Goal: Task Accomplishment & Management: Complete application form

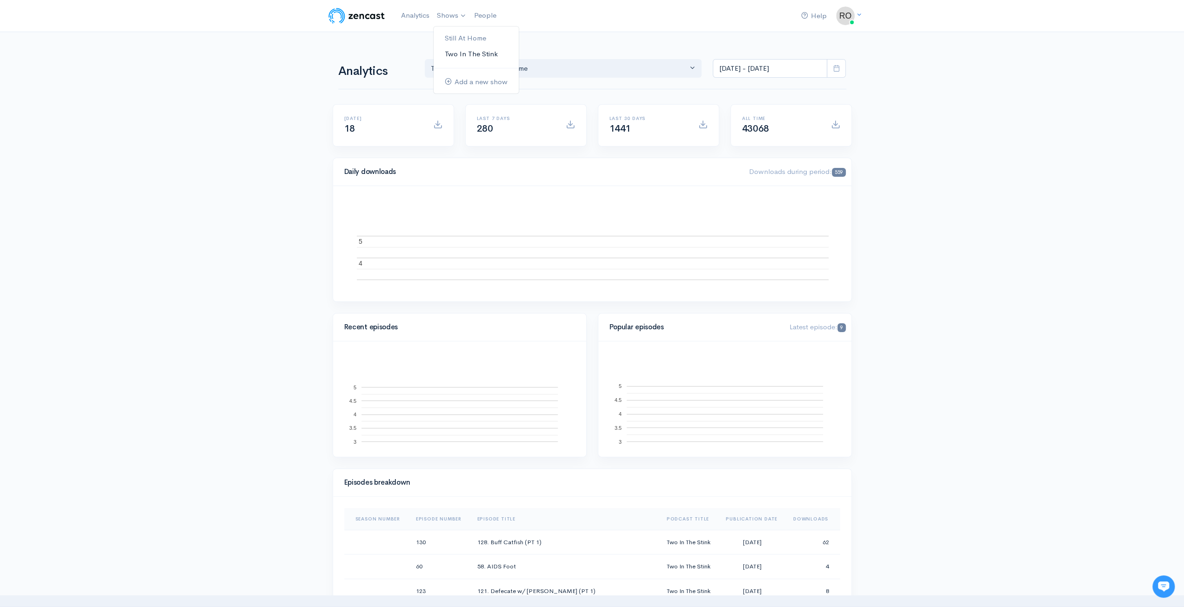
click at [467, 53] on link "Two In The Stink" at bounding box center [476, 54] width 85 height 16
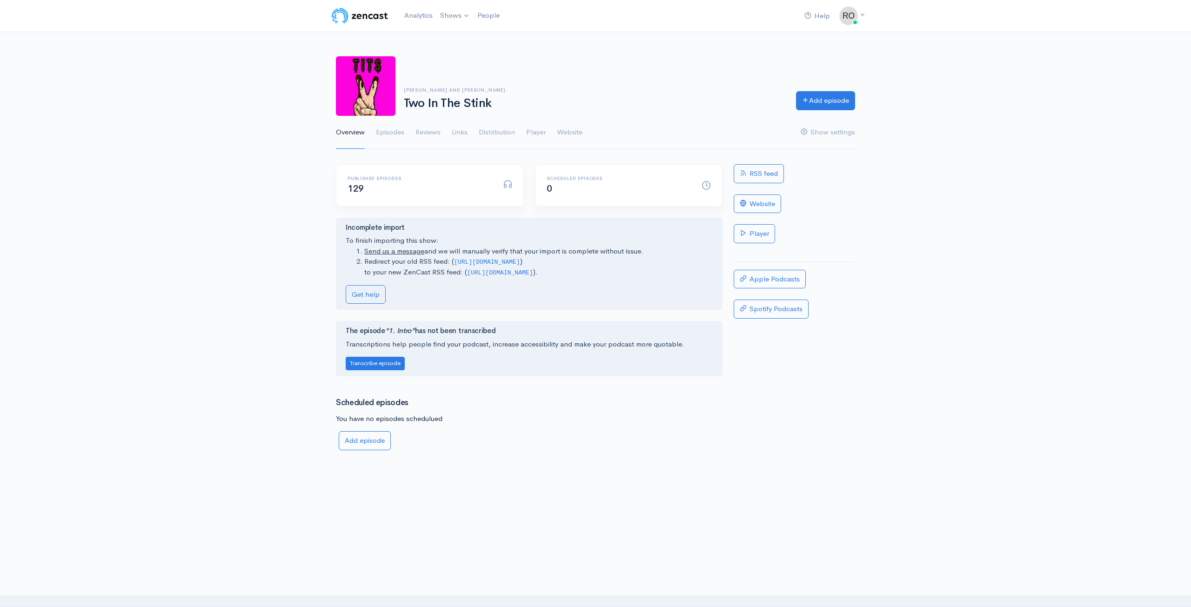
click at [376, 132] on ul "Overview Episodes Reviews Links Distribution Player Website Show settings" at bounding box center [595, 132] width 519 height 33
click at [382, 132] on link "Episodes" at bounding box center [390, 132] width 28 height 33
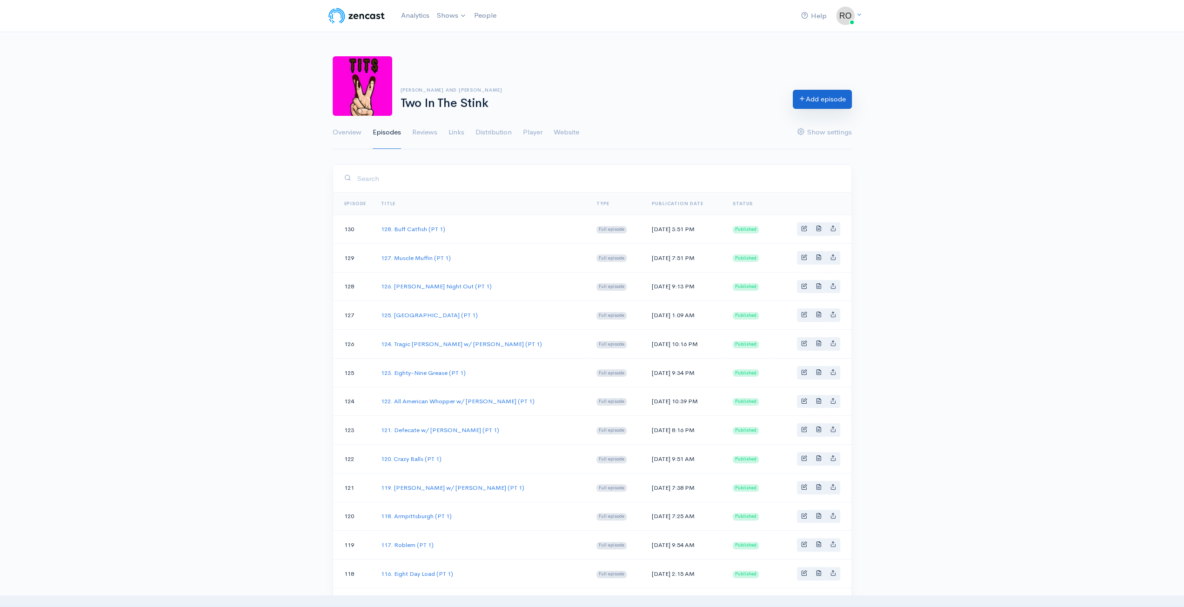
click at [821, 103] on link "Add episode" at bounding box center [822, 99] width 59 height 19
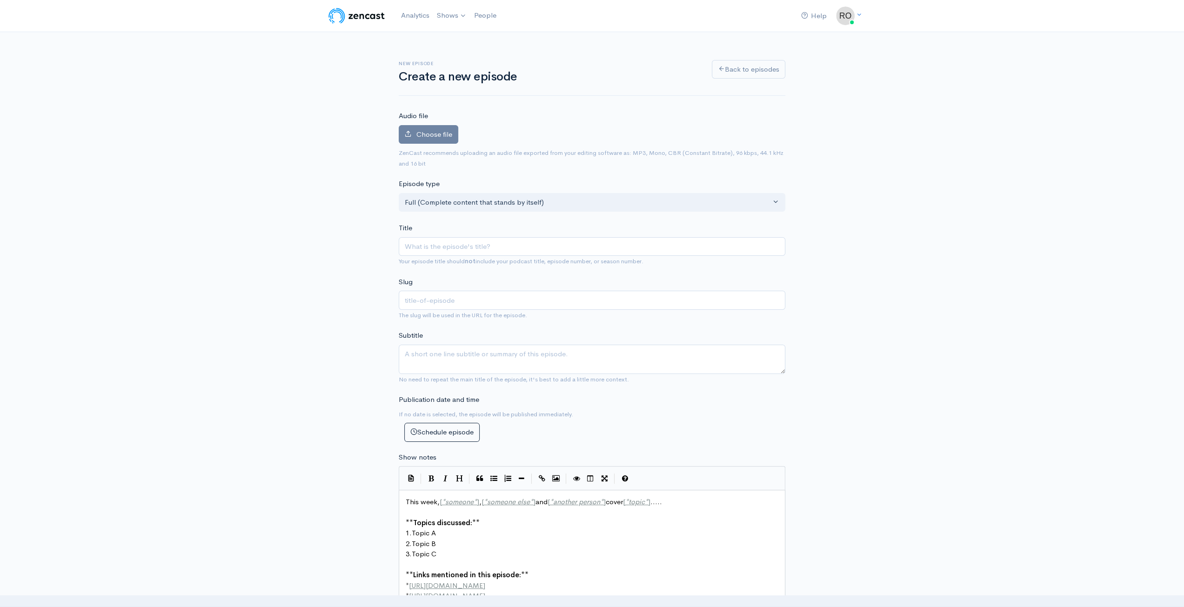
type input "1"
type input "12"
type input "129"
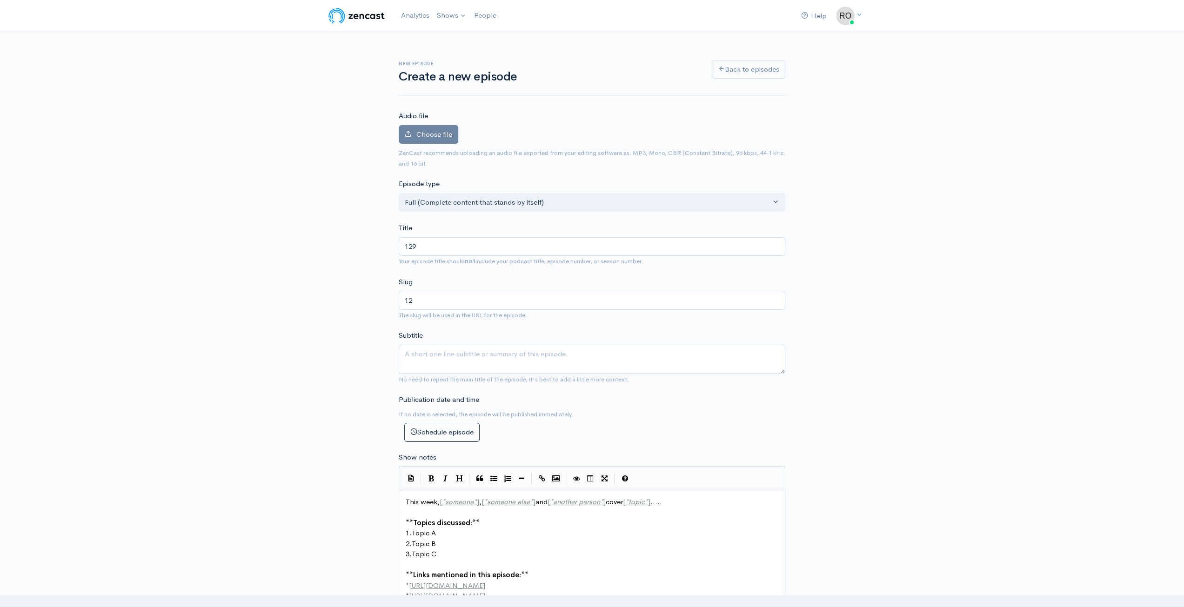
type input "129"
type input "129. Y"
type input "129-y"
type input "129. Ye"
type input "129-ye"
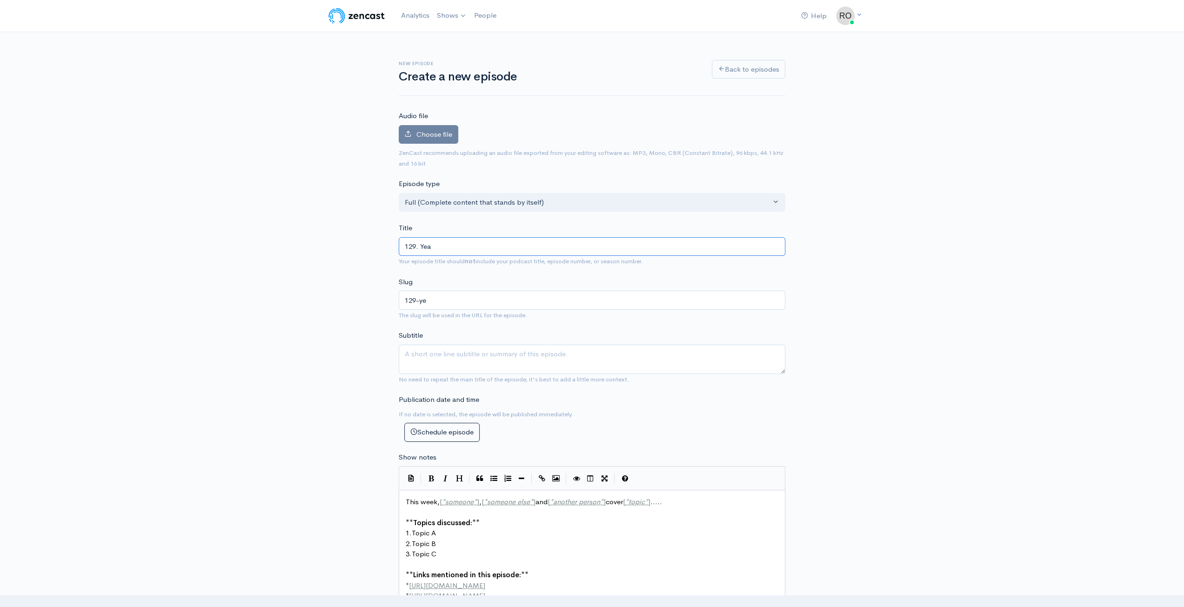
type input "129. Yeah"
type input "129-yeah"
type input "129. Yeah R"
type input "129-yeah-r"
type input "129. Yeah Ri"
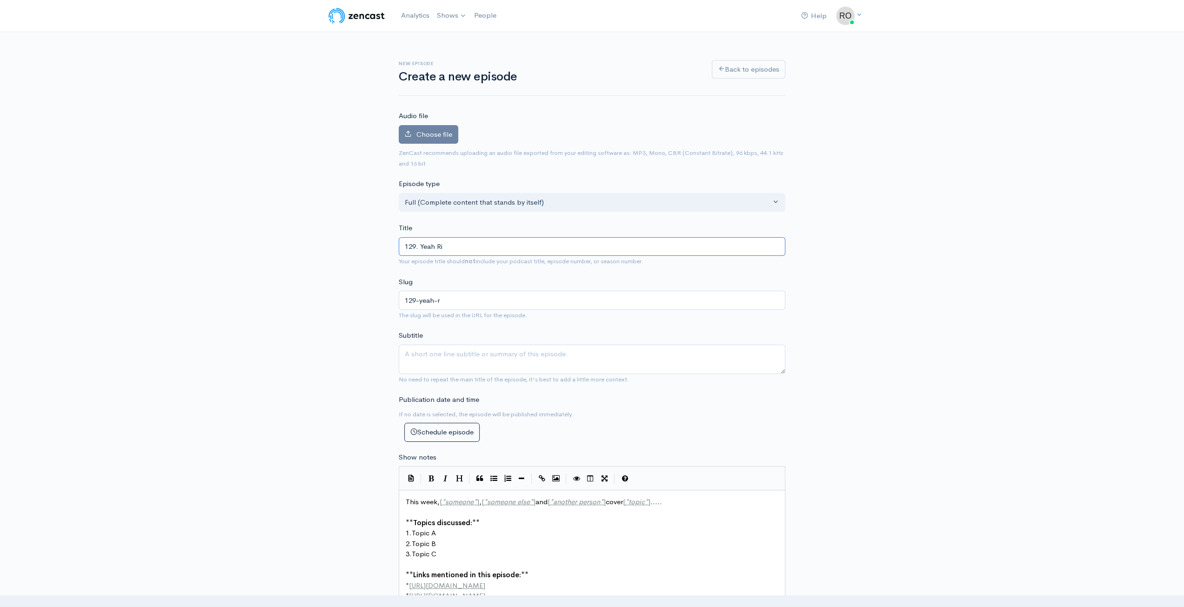
type input "129-yeah-ri"
type input "129. Yeah Rig"
type input "129-yeah-rig"
type input "129. Yeah Righ"
type input "129-yeah-righ"
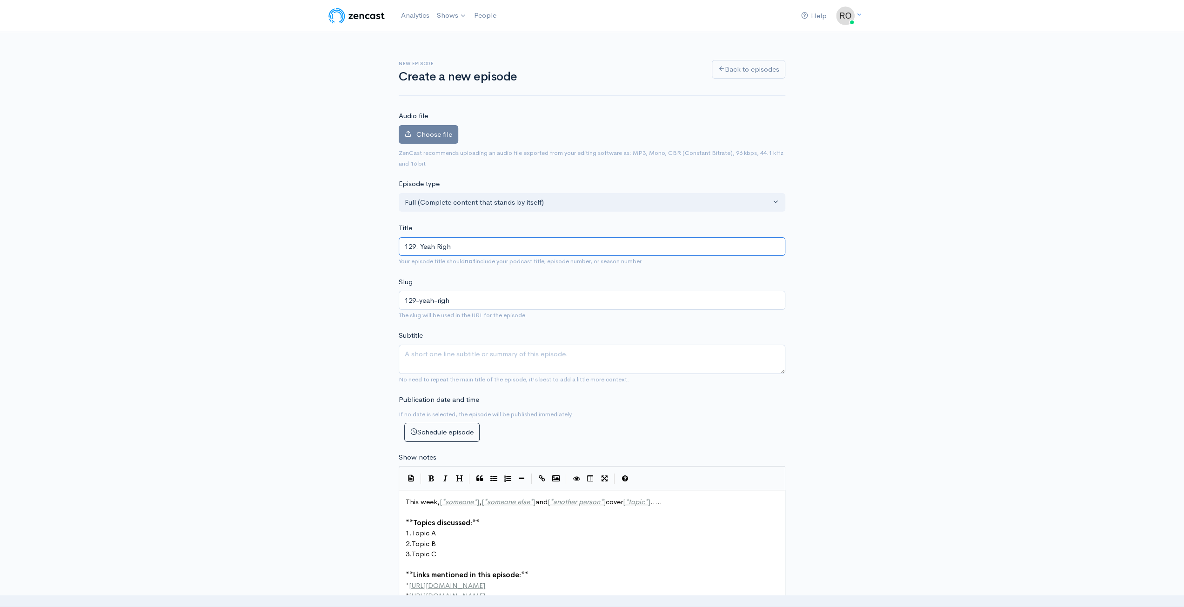
type input "129. Yeah Right"
type input "129-yeah-right"
type input "129. Yeah Right M"
type input "129-yeah-right-m"
type input "129. Yeah Right Mus"
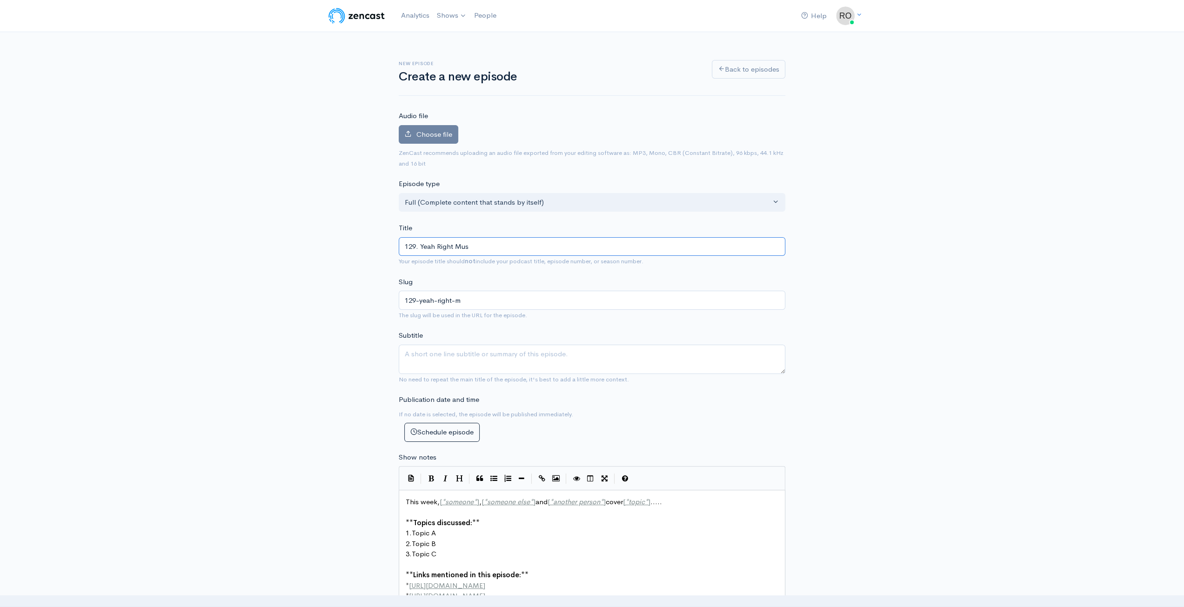
type input "129-yeah-right-mus"
type input "129. Yeah Right [MEDICAL_DATA]"
type input "129-yeah-right-[MEDICAL_DATA]"
type input "129. Yeah Right Museu"
type input "129-yeah-right-museu"
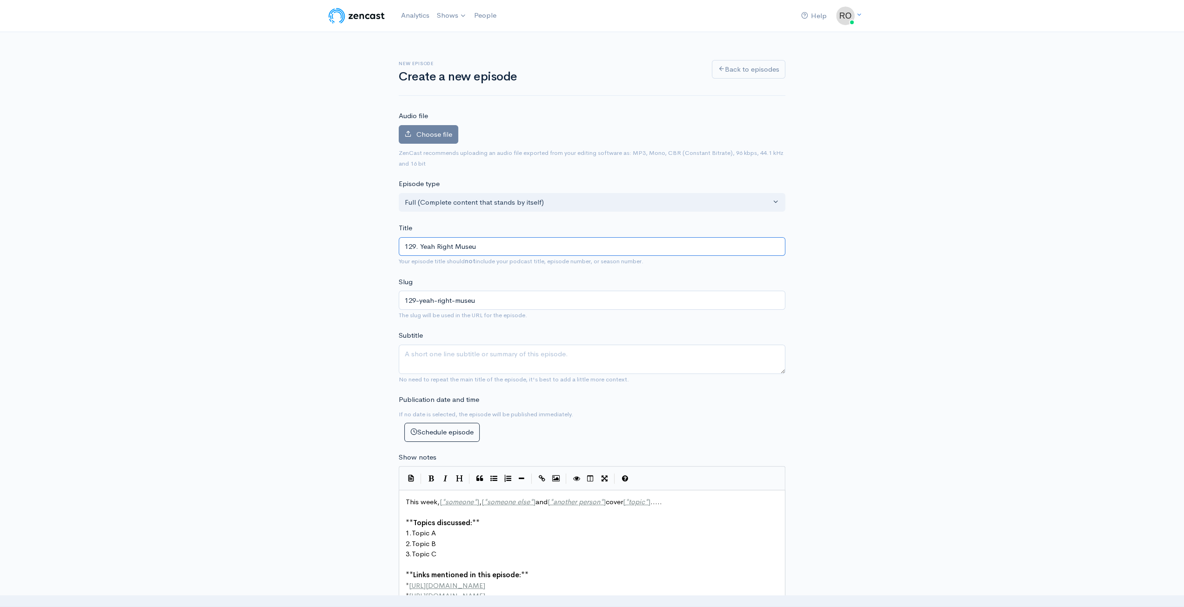
type input "129. [GEOGRAPHIC_DATA]"
type input "129-yeah-right-museum"
type input "129. [GEOGRAPHIC_DATA] (P"
type input "129-yeah-right-museum-p"
type input "129. Yeah Right Museum (PT"
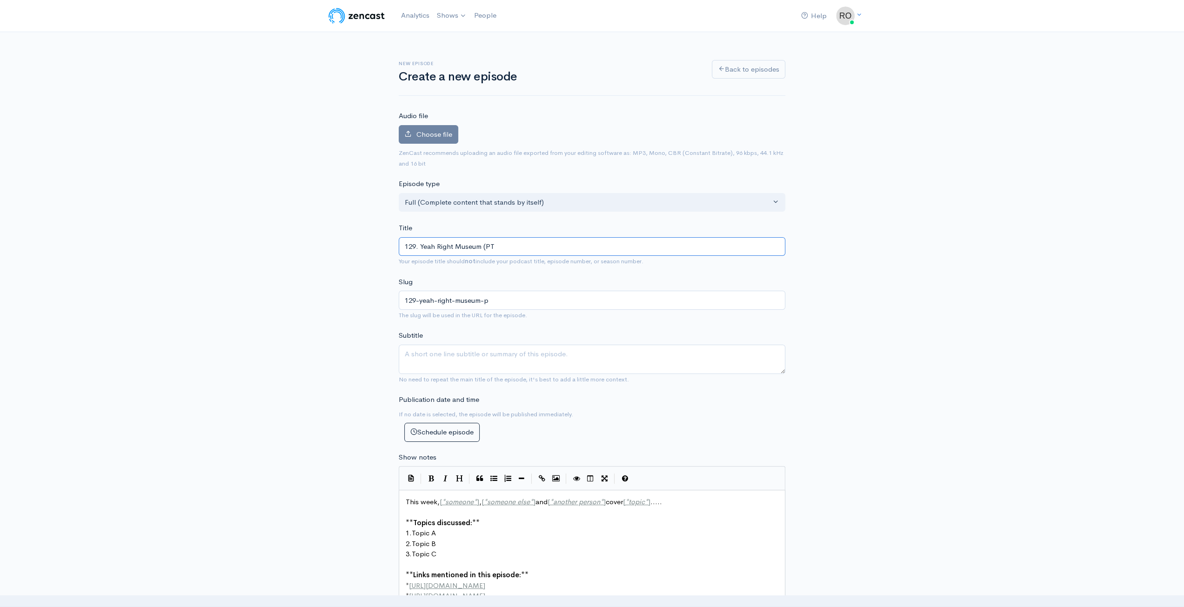
type input "129-yeah-right-museum-pt"
type input "129. Yeah Right Museum (PT 1"
type input "129-yeah-right-museum-pt-1"
type input "129. Yeah Right Museum (PT 1)"
click at [447, 143] on div "Choose file 0" at bounding box center [592, 136] width 387 height 23
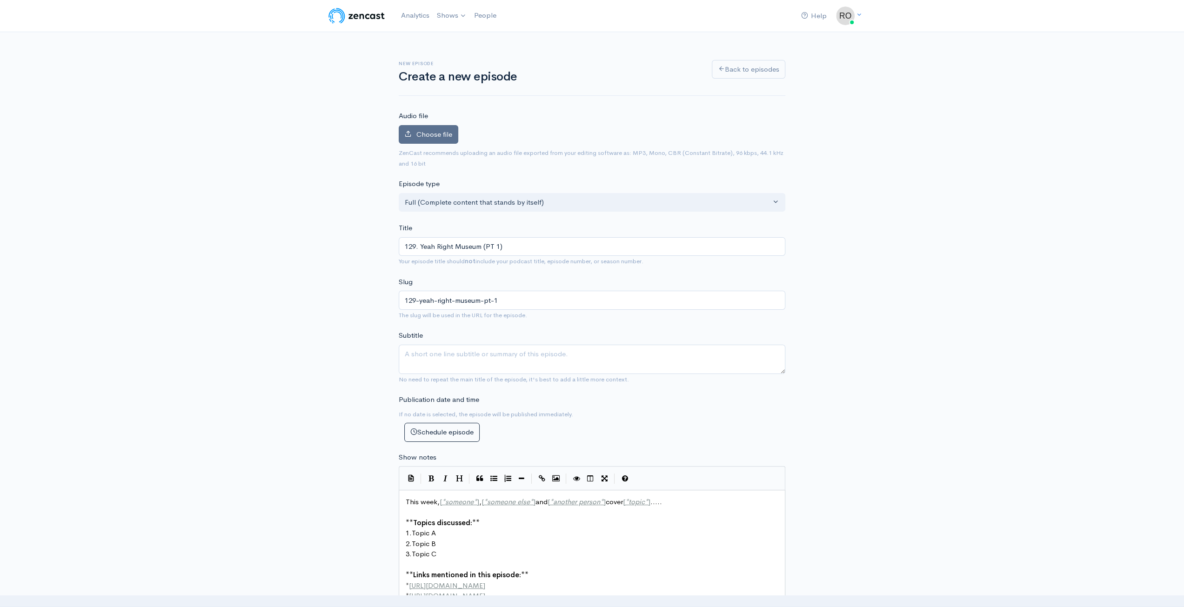
click at [443, 135] on span "Choose file" at bounding box center [434, 134] width 36 height 9
click at [0, 0] on input "Choose file" at bounding box center [0, 0] width 0 height 0
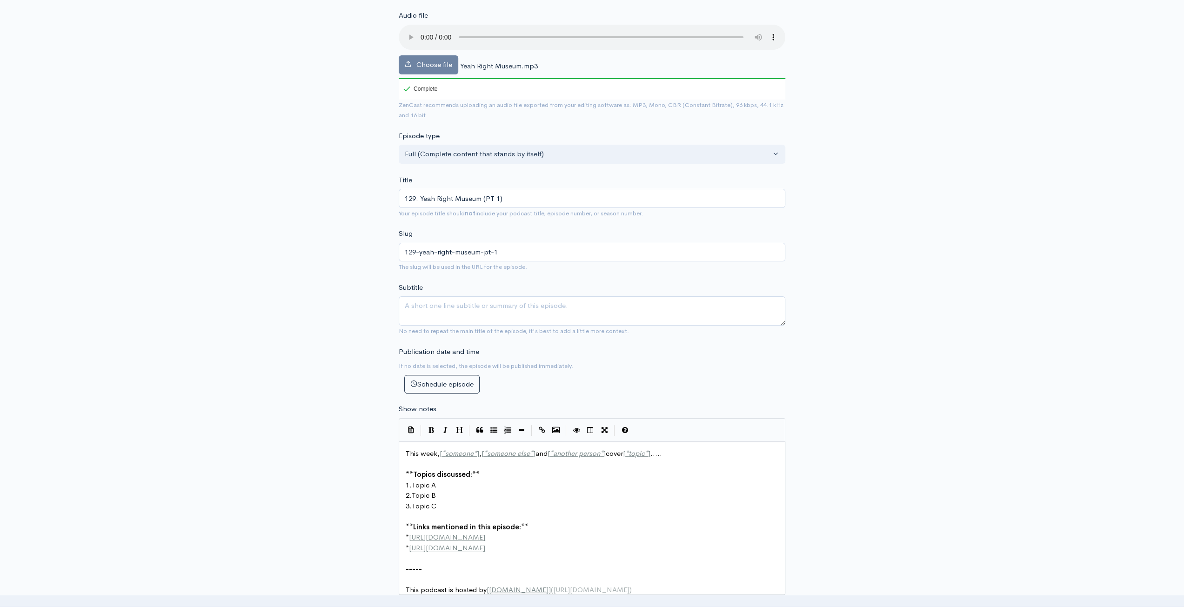
scroll to position [186, 0]
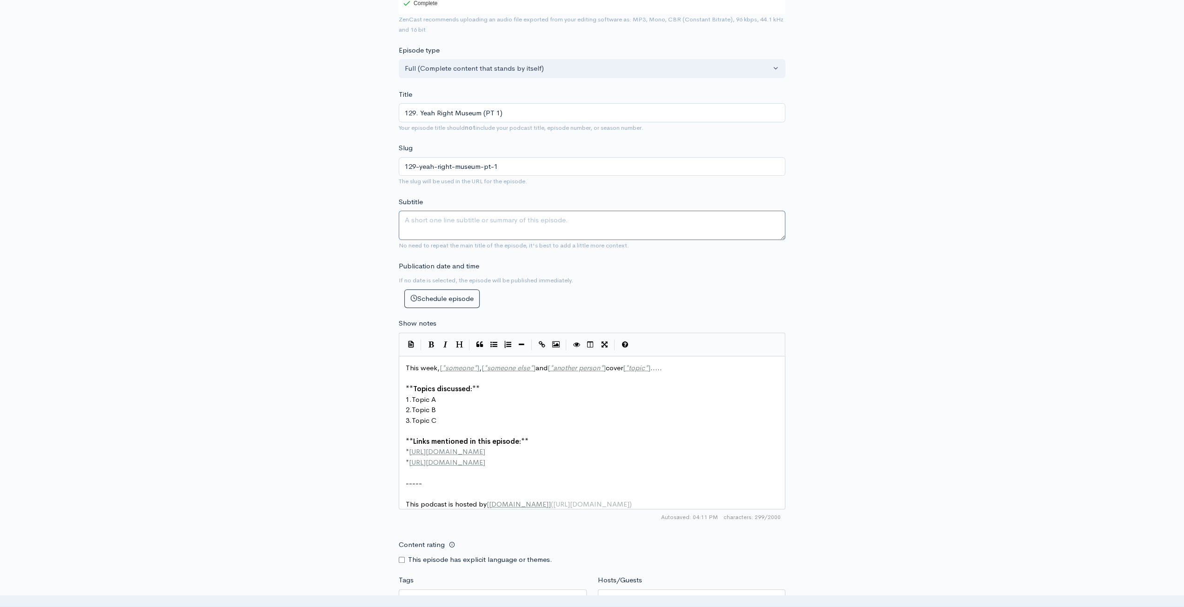
click at [561, 228] on textarea "Subtitle" at bounding box center [592, 225] width 387 height 29
type textarea "We are back!"
click at [932, 254] on div "New episode Create a new episode Back to episodes Audio file Choose file Yeah R…" at bounding box center [592, 333] width 1184 height 975
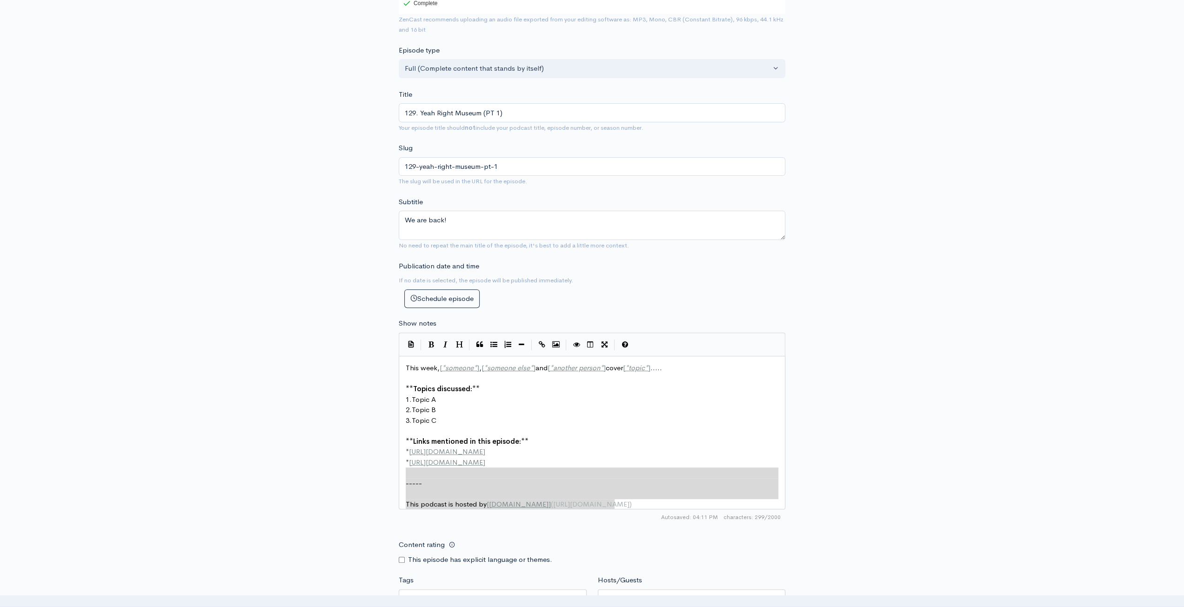
type textarea "This week, [*someone*], [*someone else*] and [*another person*] cover [*topic*]…"
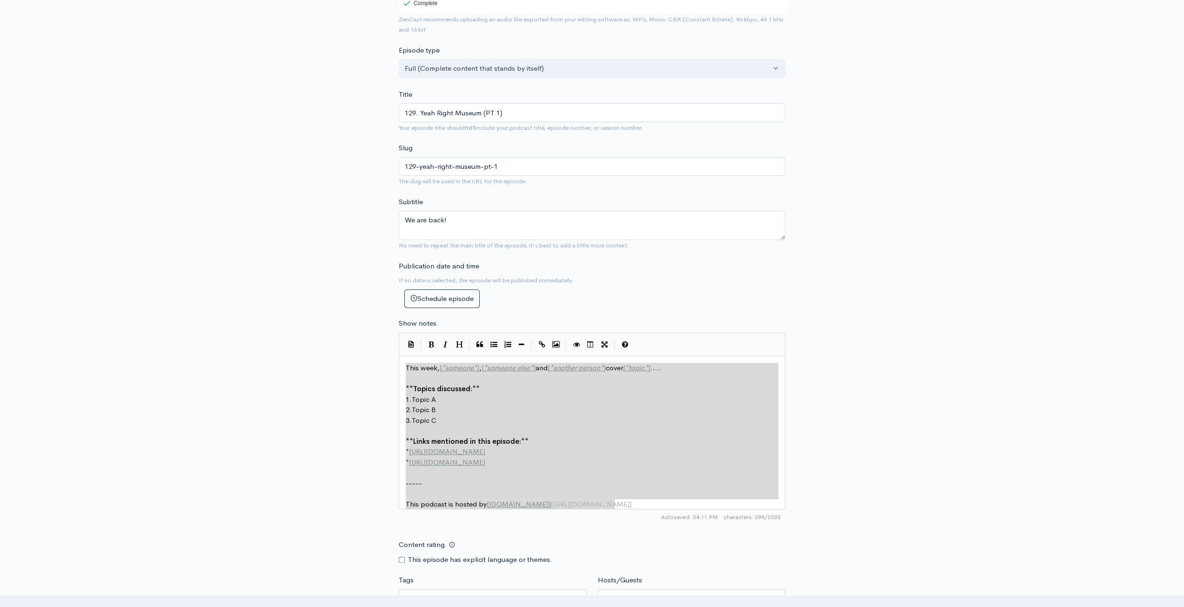
drag, startPoint x: 626, startPoint y: 500, endPoint x: 290, endPoint y: 329, distance: 376.8
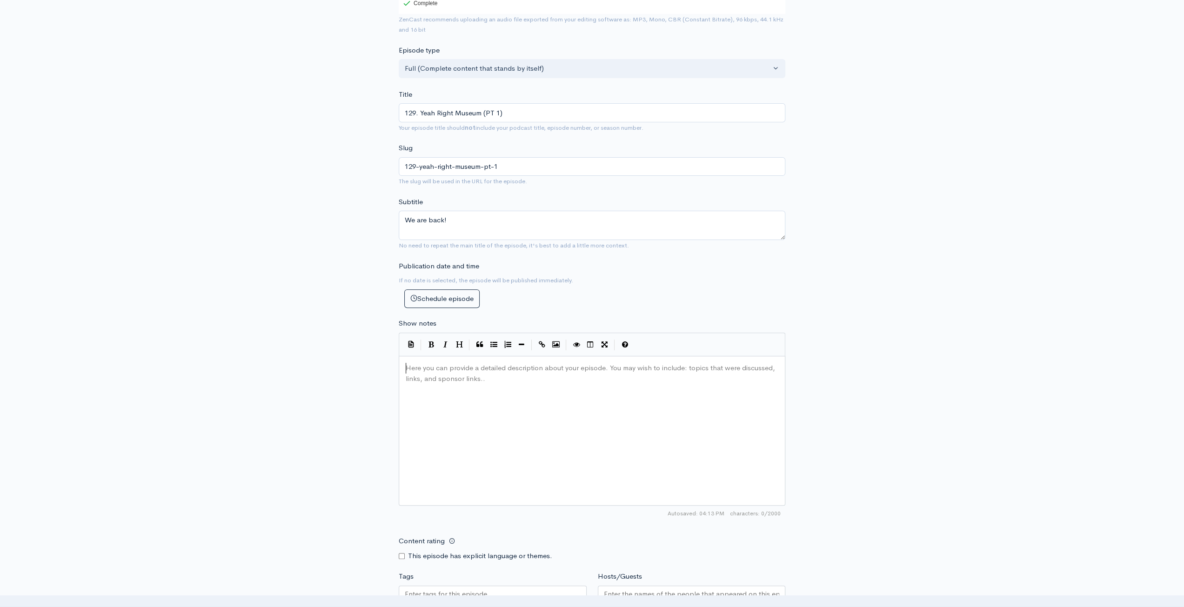
click at [503, 386] on div "Here you can provide a detailed description about your episode. You may wish to…" at bounding box center [604, 442] width 400 height 163
paste textarea "9"
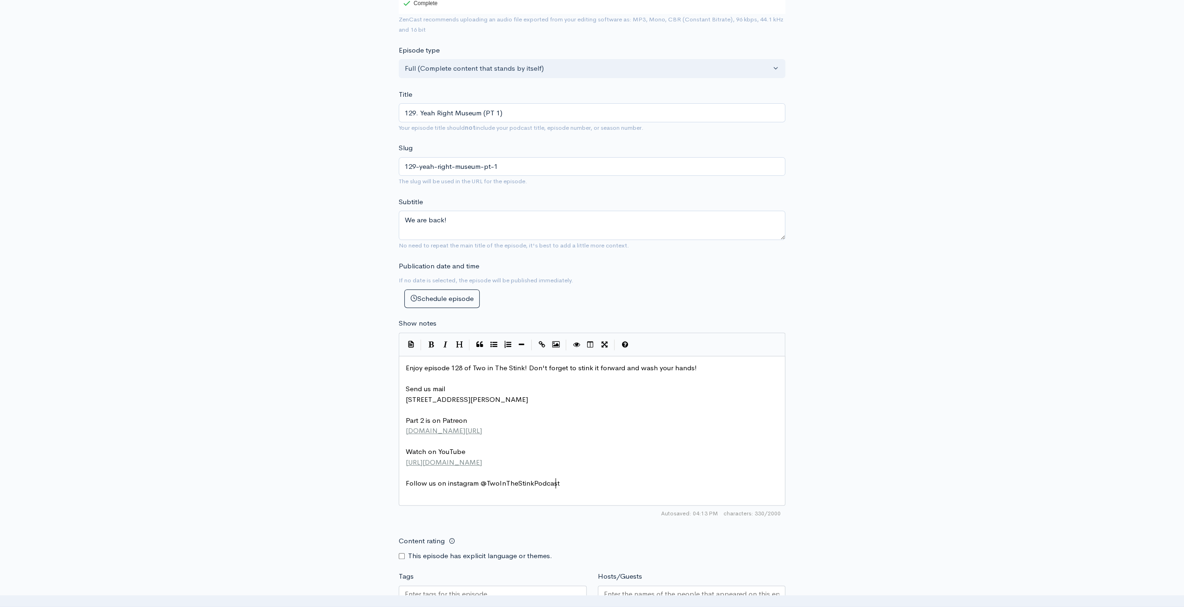
click at [463, 371] on pre "Enjoy episode 128 of Two in The Stink! Don't forget to stink it forward and was…" at bounding box center [595, 368] width 383 height 11
type textarea "9"
click at [950, 285] on div "New episode Create a new episode Back to episodes Audio file Choose file Yeah R…" at bounding box center [592, 331] width 1184 height 971
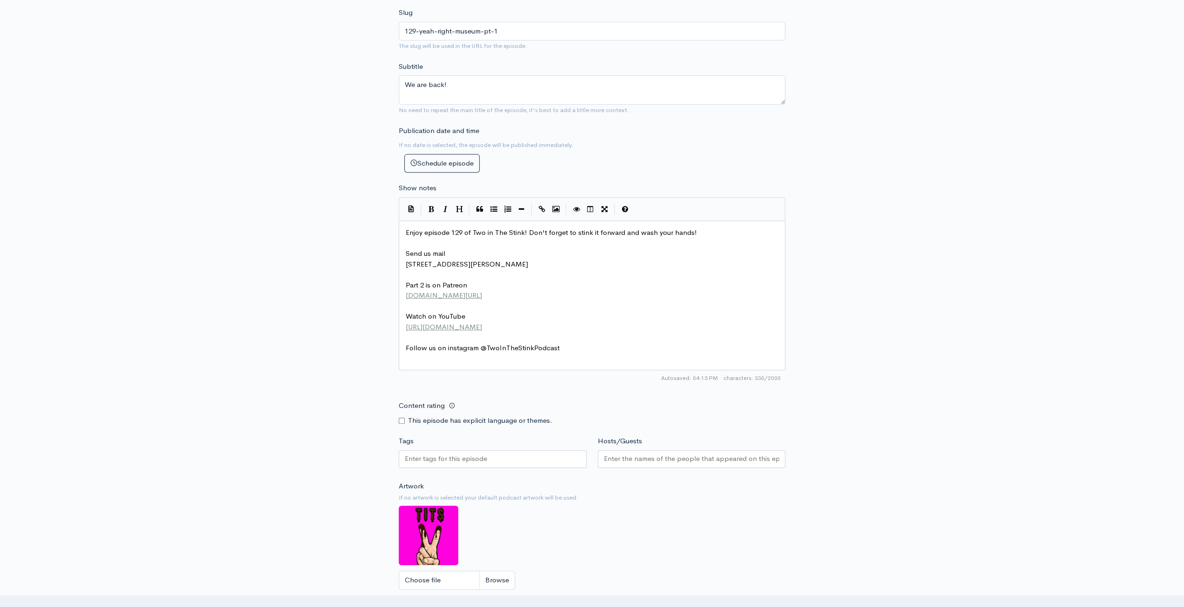
scroll to position [372, 0]
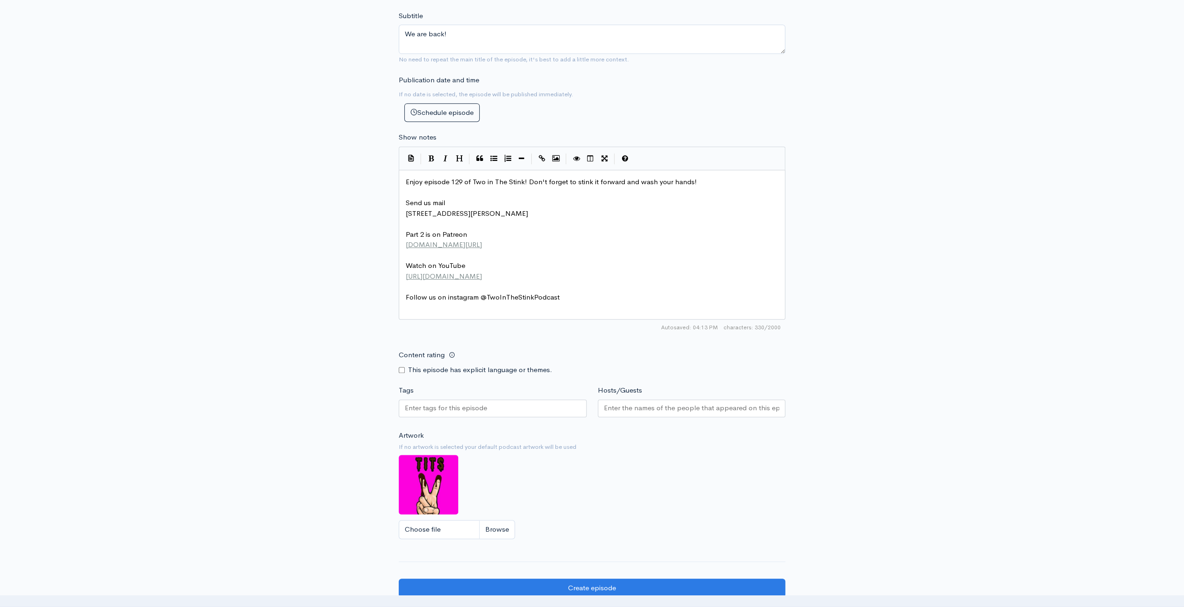
click at [404, 367] on input "Content rating" at bounding box center [402, 370] width 6 height 6
checkbox input "true"
click at [442, 410] on input "Tags" at bounding box center [447, 408] width 84 height 11
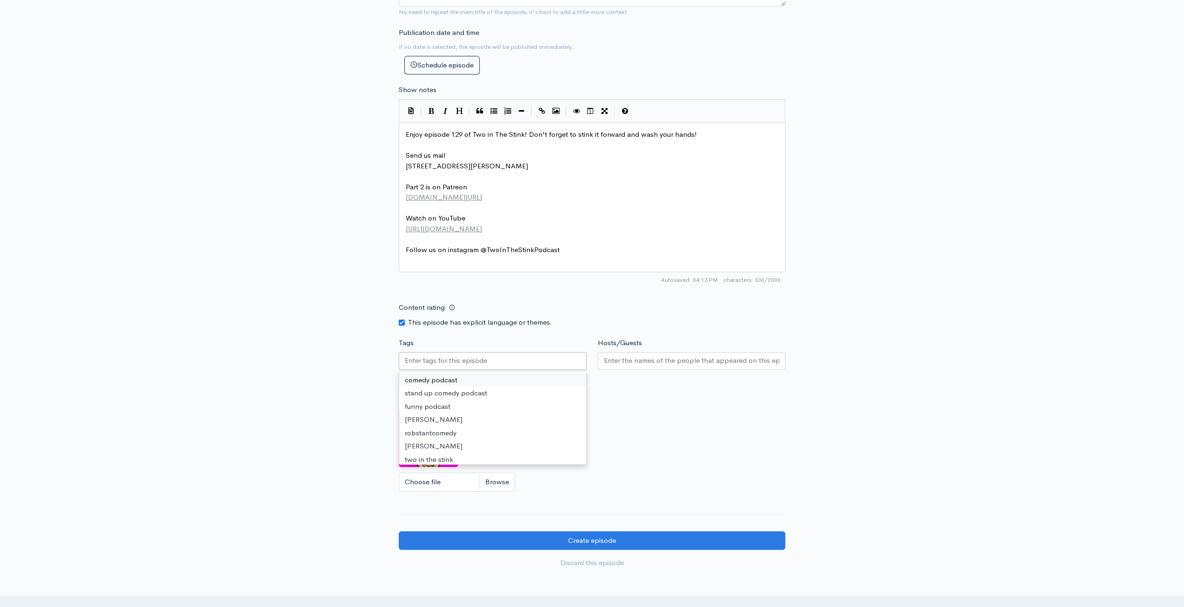
scroll to position [465, 0]
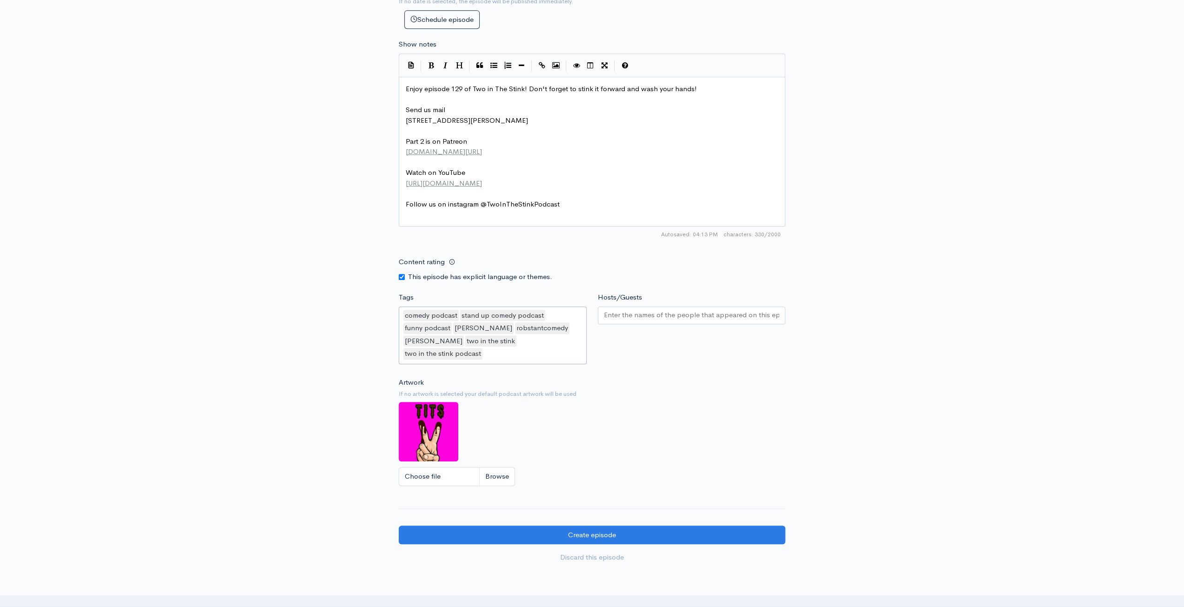
click at [635, 314] on input "Hosts/Guests" at bounding box center [692, 315] width 176 height 11
click at [862, 321] on div "New episode Create a new episode Back to episodes Audio file Choose file Yeah R…" at bounding box center [592, 72] width 1184 height 1011
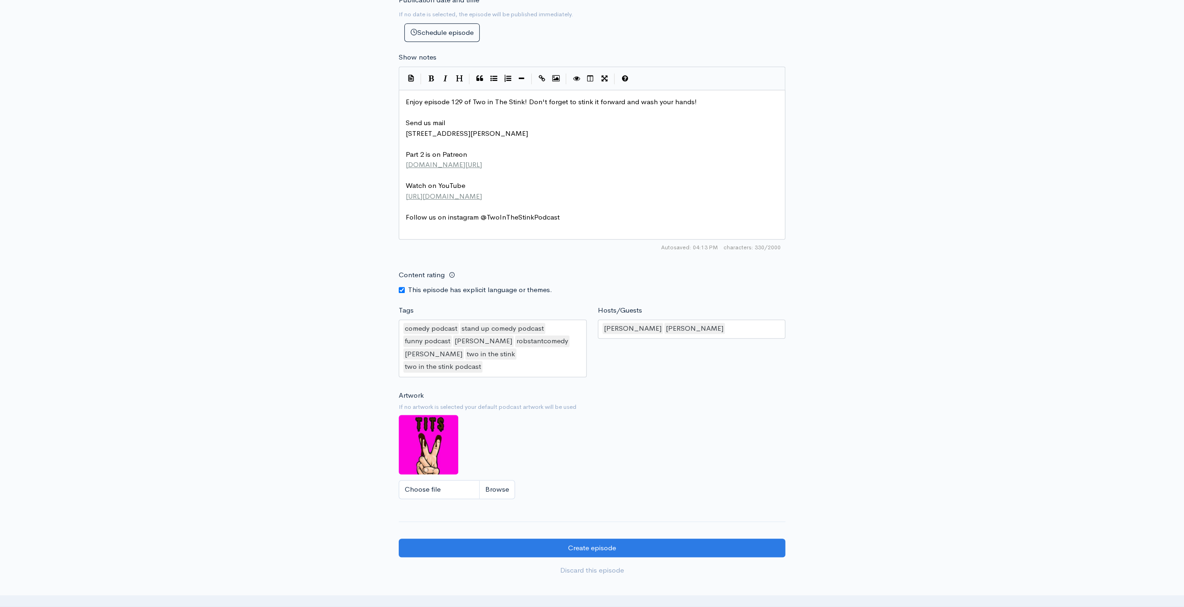
scroll to position [541, 0]
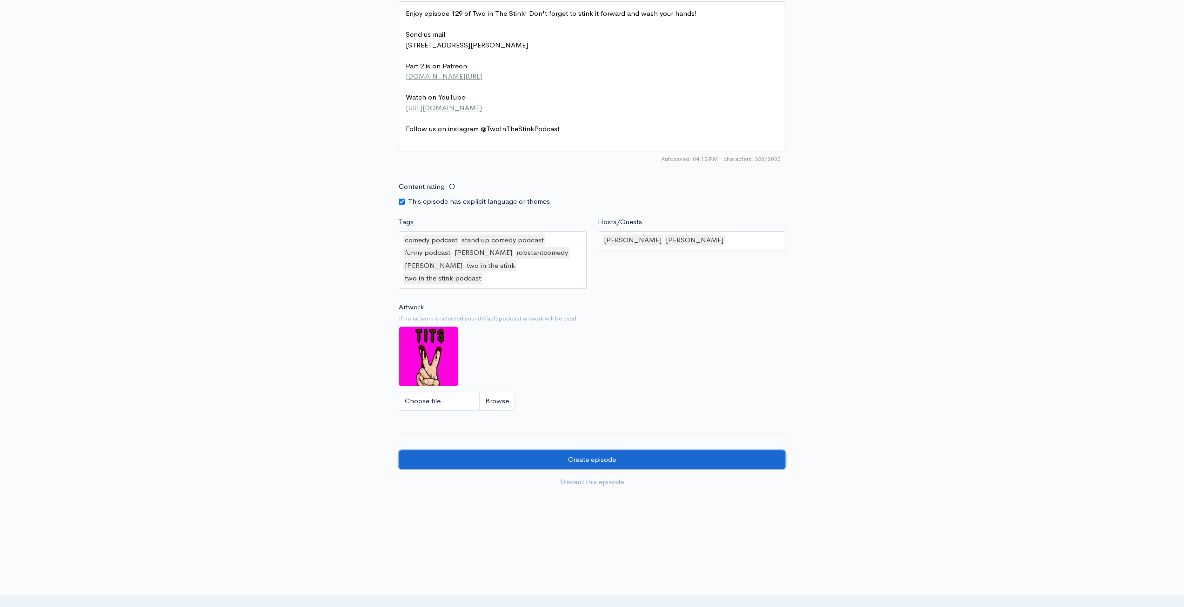
click at [701, 450] on input "Create episode" at bounding box center [592, 459] width 387 height 19
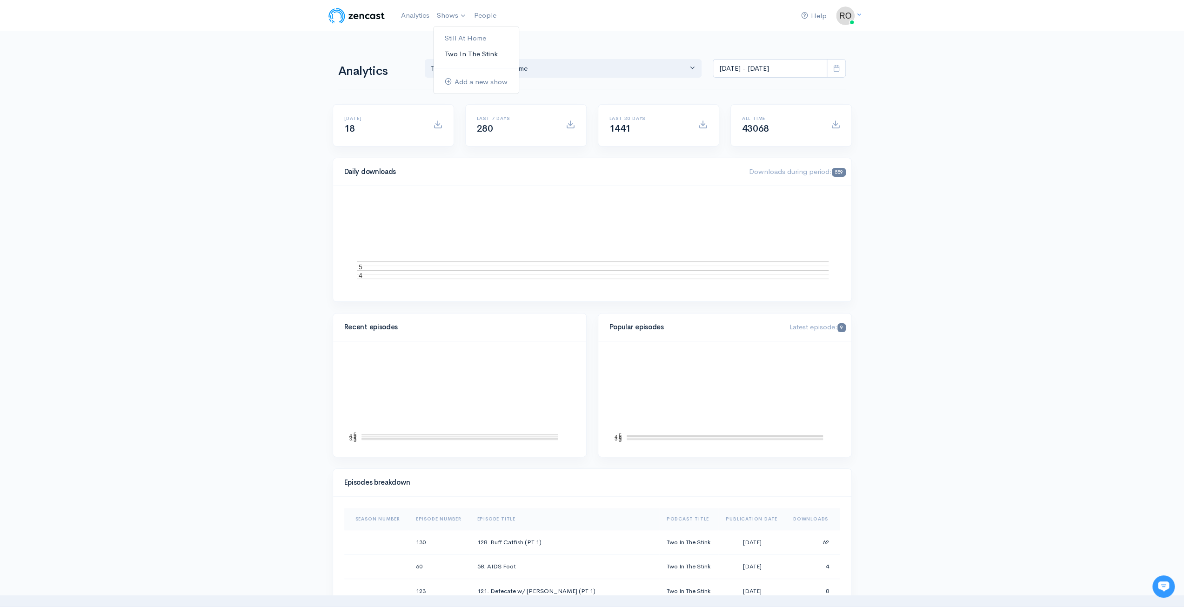
click at [468, 52] on link "Two In The Stink" at bounding box center [476, 54] width 85 height 16
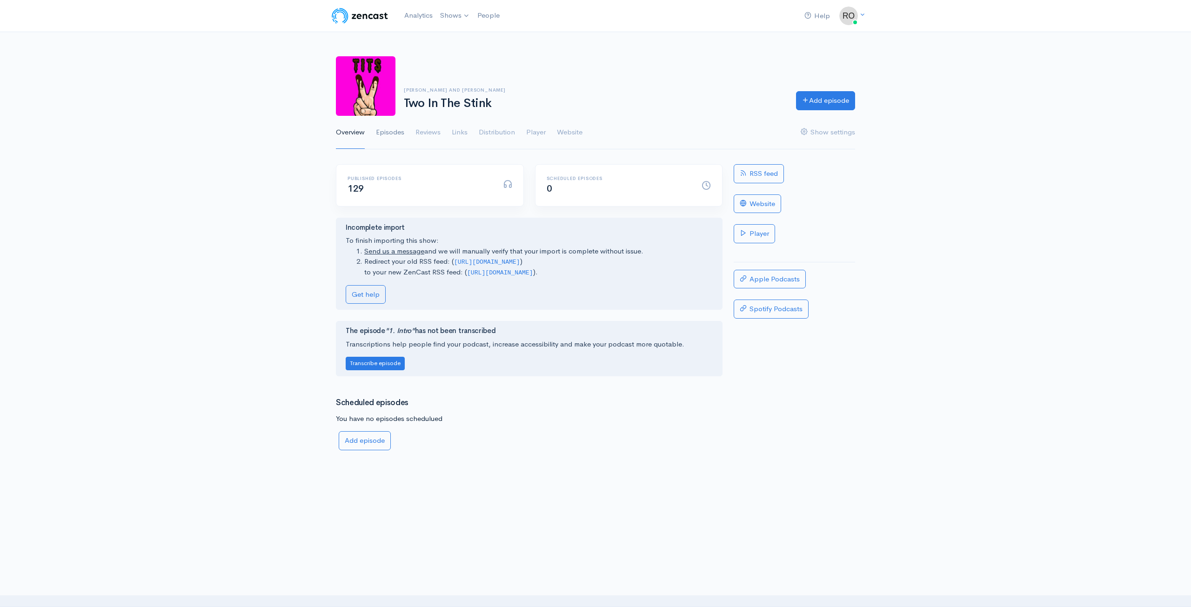
click at [394, 134] on link "Episodes" at bounding box center [390, 132] width 28 height 33
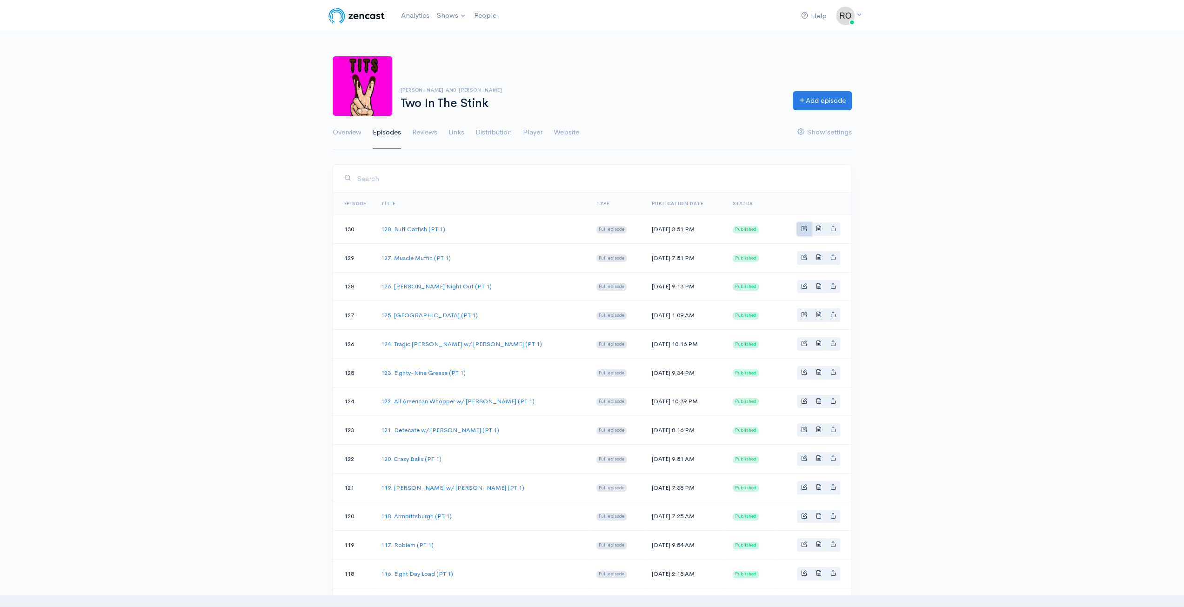
click at [801, 232] on link "Basic example" at bounding box center [804, 228] width 14 height 13
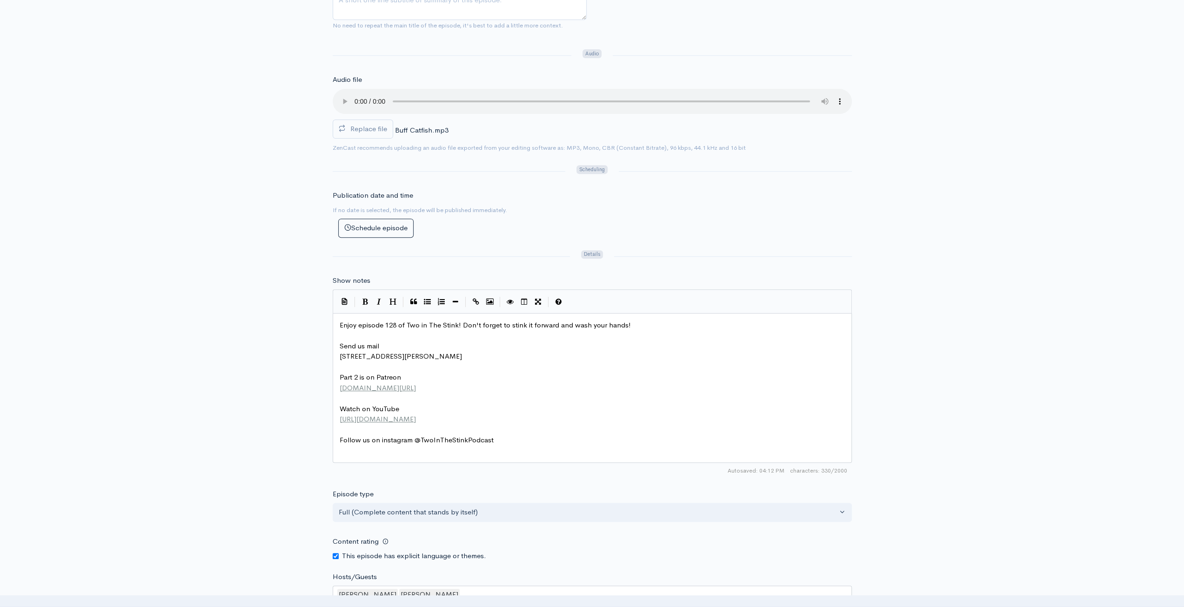
scroll to position [3, 0]
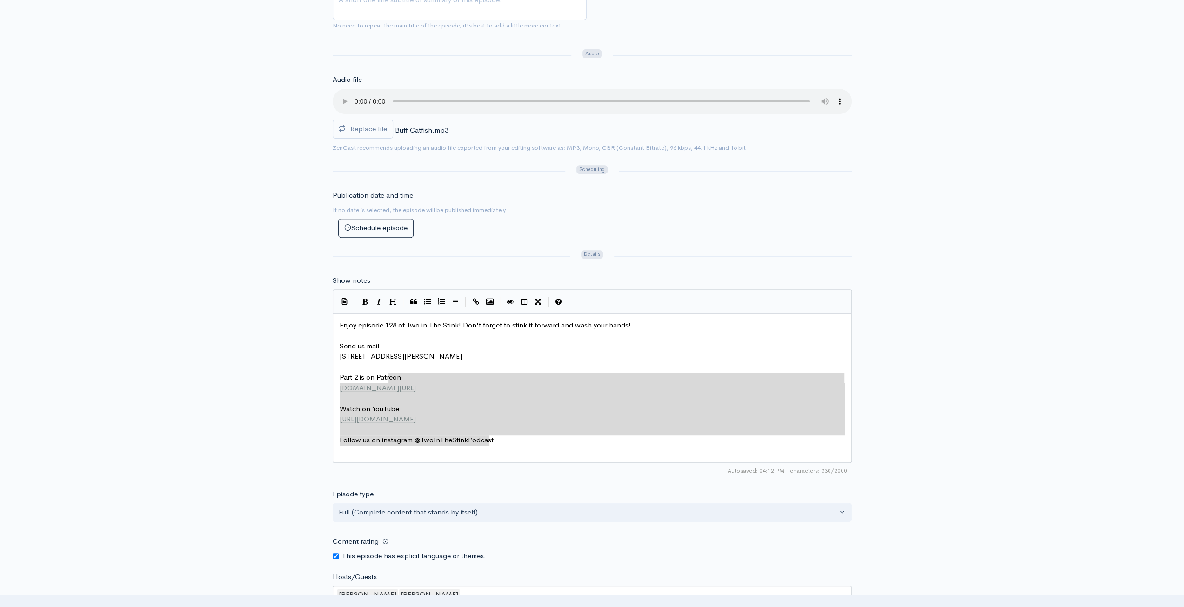
type textarea "Enjoy episode 128 of Two in The Stink! Don't forget to stink it forward and was…"
drag, startPoint x: 460, startPoint y: 419, endPoint x: 247, endPoint y: 302, distance: 242.3
